Goal: Task Accomplishment & Management: Manage account settings

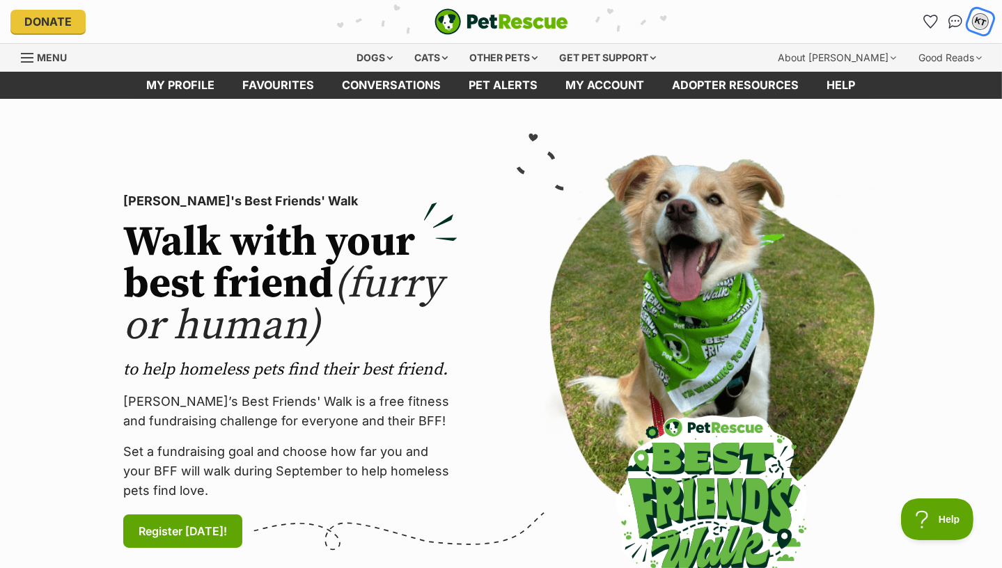
click at [979, 22] on div "KT" at bounding box center [980, 22] width 18 height 18
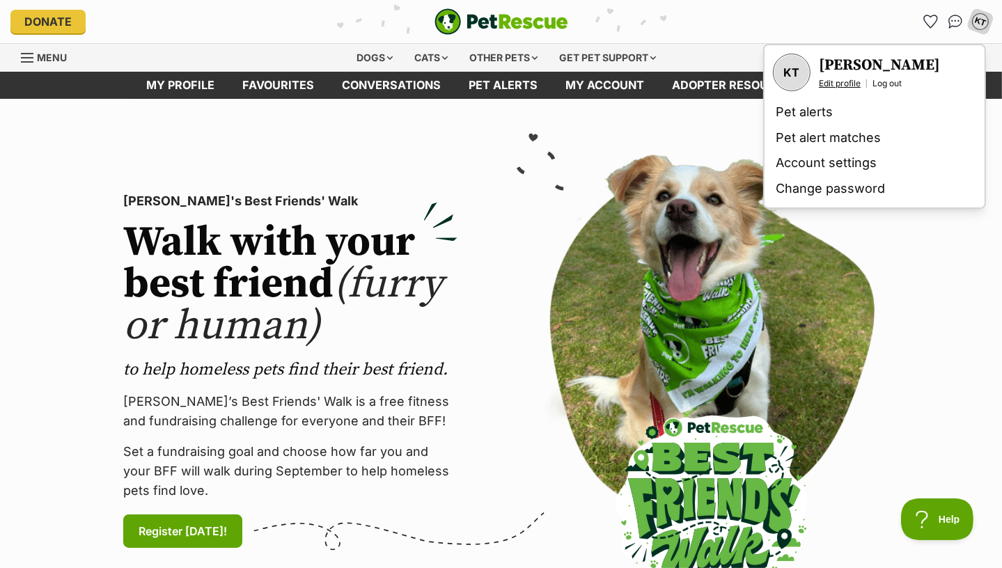
click at [848, 85] on link "Edit profile" at bounding box center [840, 83] width 42 height 11
